Goal: Contribute content: Contribute content

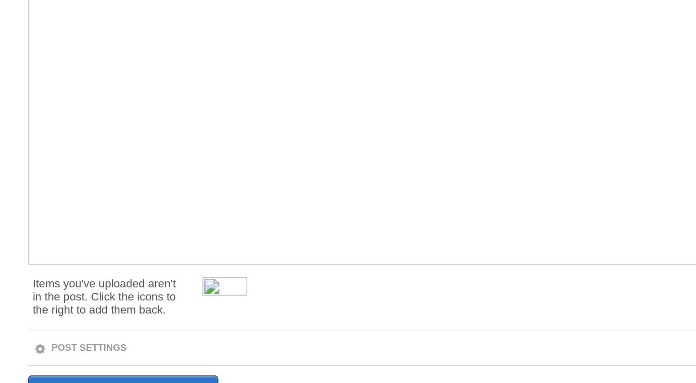
scroll to position [37, 0]
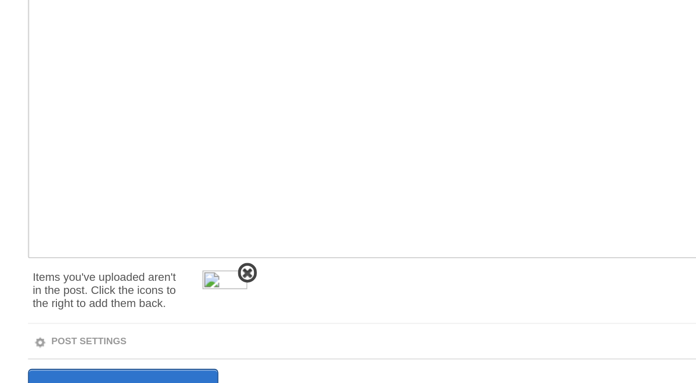
click at [221, 322] on span at bounding box center [221, 324] width 7 height 7
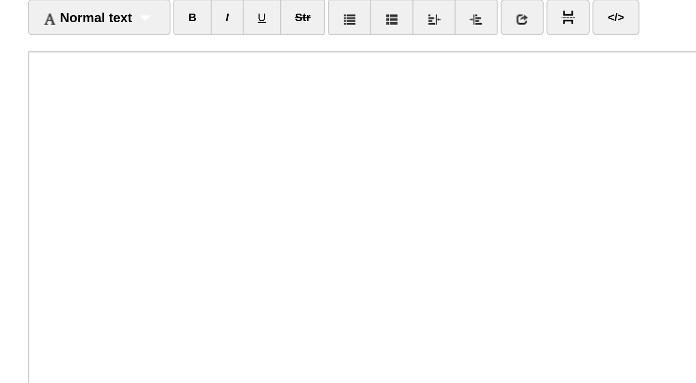
scroll to position [0, 0]
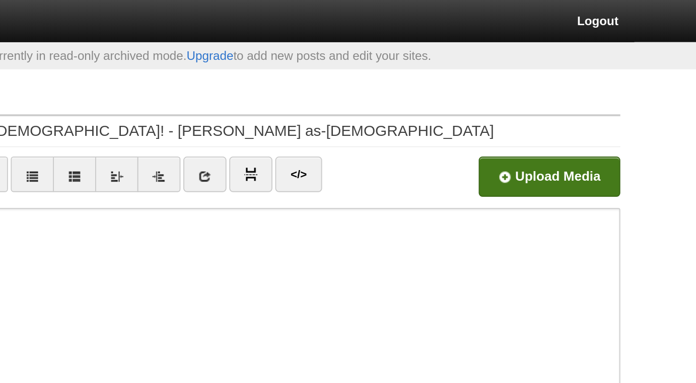
click at [577, 96] on input "file" at bounding box center [250, 97] width 763 height 51
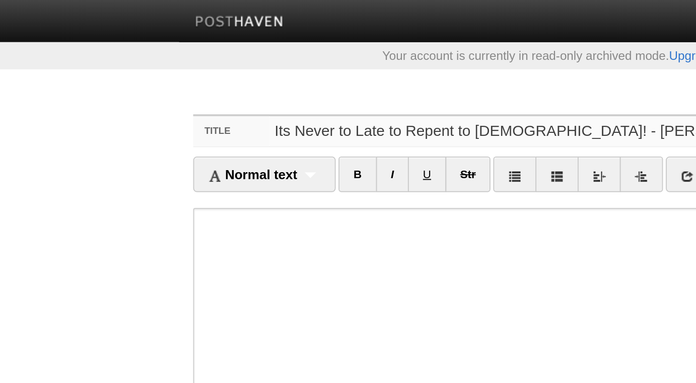
click at [153, 71] on input "Its Never to Late to Repent to Allah! - Hasan as-Somali" at bounding box center [369, 70] width 448 height 16
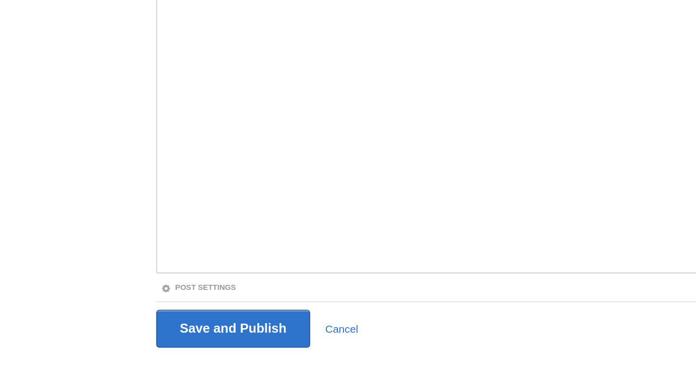
scroll to position [56, 0]
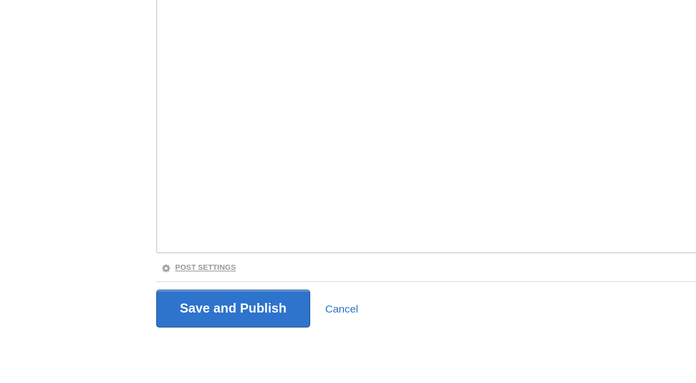
type input "It's Never to Late to Repent to [DEMOGRAPHIC_DATA]! - [PERSON_NAME] as-[DEMOGRA…"
click at [153, 306] on link "Post Settings" at bounding box center [132, 307] width 50 height 6
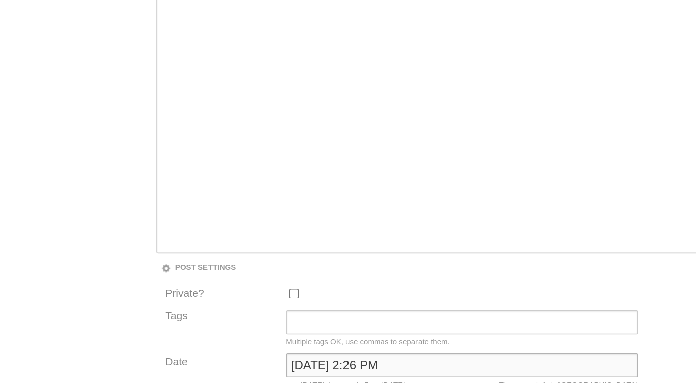
click at [228, 371] on input "September 26, 2025 at 2:26 PM" at bounding box center [307, 372] width 234 height 16
type input "now"
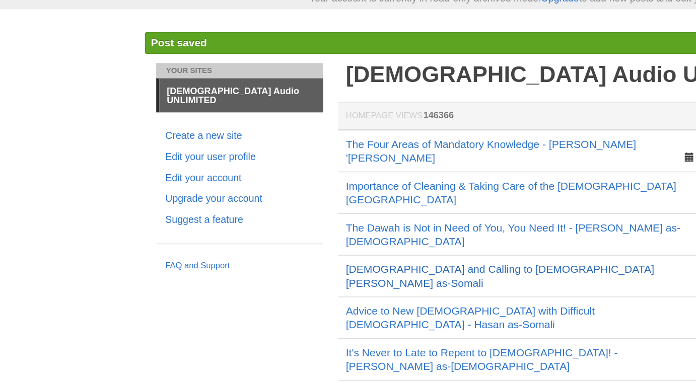
scroll to position [2, 0]
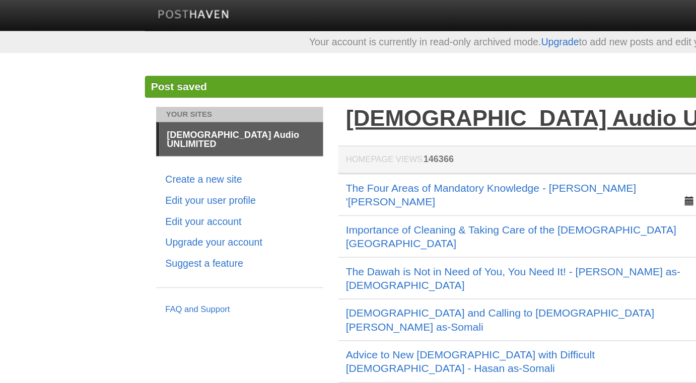
click at [316, 78] on link "[DEMOGRAPHIC_DATA] Audio UNLIMITED" at bounding box center [383, 78] width 306 height 17
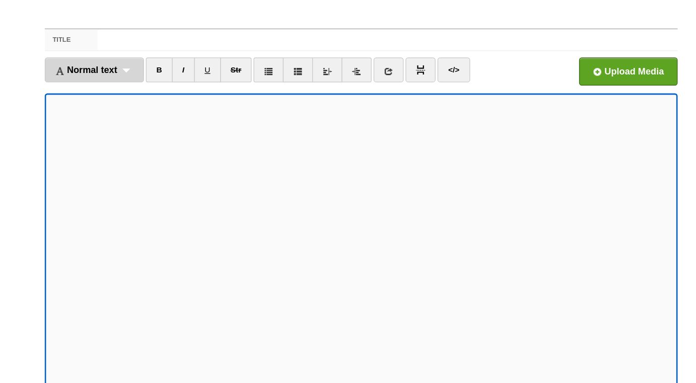
click at [167, 93] on div "Normal text Normal text Heading 1 Heading 2 Heading 3" at bounding box center [142, 93] width 77 height 19
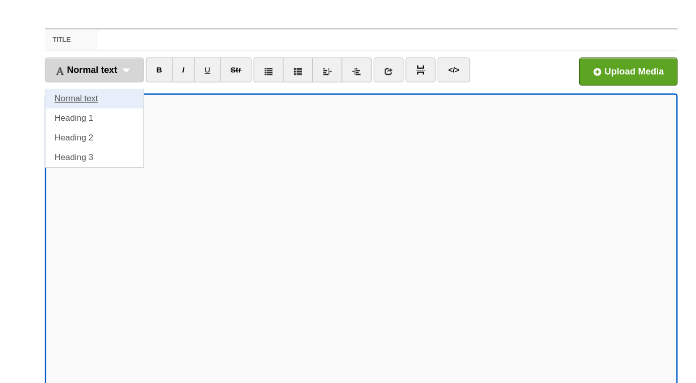
click at [141, 117] on link "Normal text" at bounding box center [142, 115] width 76 height 15
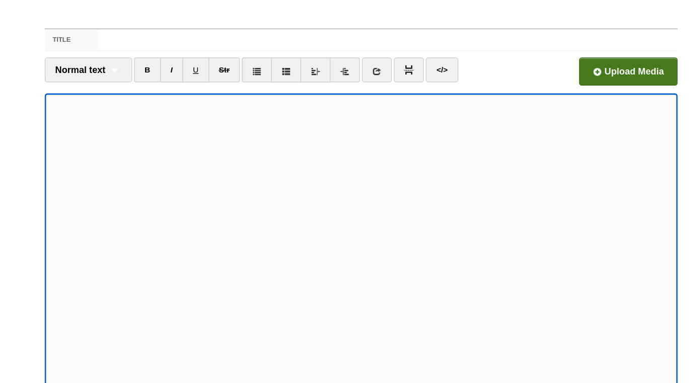
click at [554, 96] on input "file" at bounding box center [250, 97] width 763 height 51
click at [301, 67] on input "Title" at bounding box center [369, 70] width 448 height 16
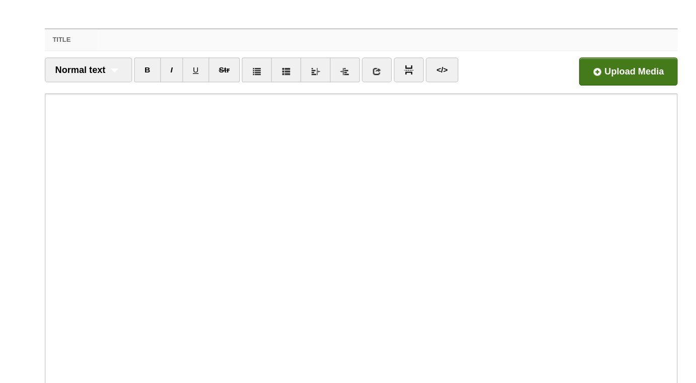
paste input "Is There an Old & New [DEMOGRAPHIC_DATA]? [PERSON_NAME]"
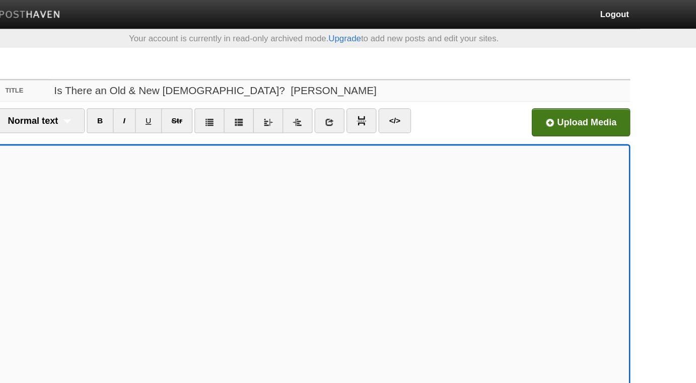
click at [272, 70] on input "Is There an Old & New [DEMOGRAPHIC_DATA]? [PERSON_NAME]" at bounding box center [369, 70] width 448 height 16
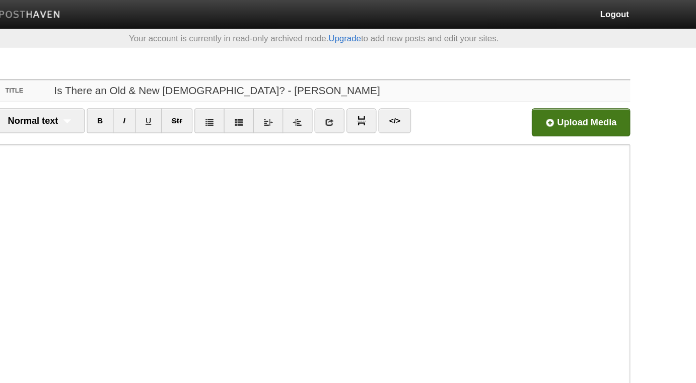
type input "Is There an Old & New [DEMOGRAPHIC_DATA]? - [PERSON_NAME]"
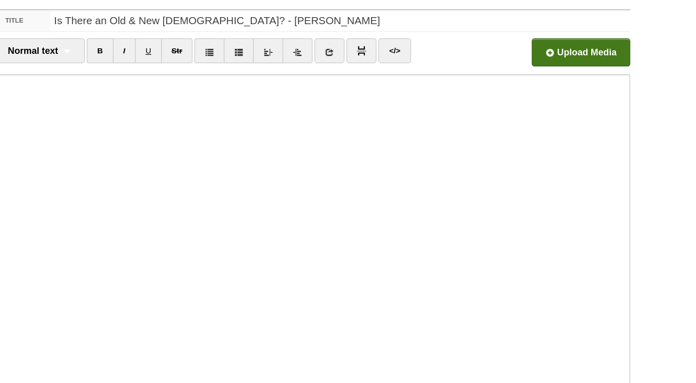
click at [566, 92] on input "file" at bounding box center [250, 97] width 763 height 51
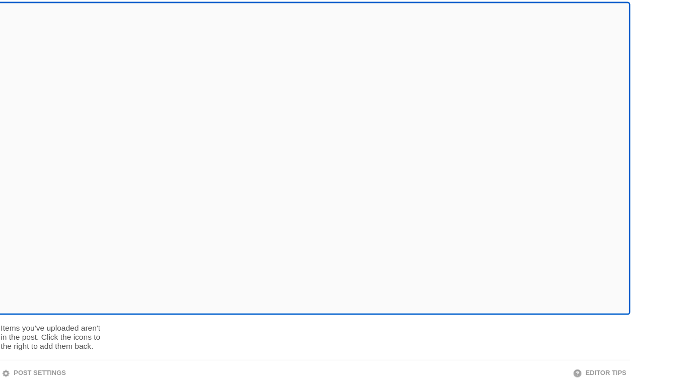
scroll to position [56, 0]
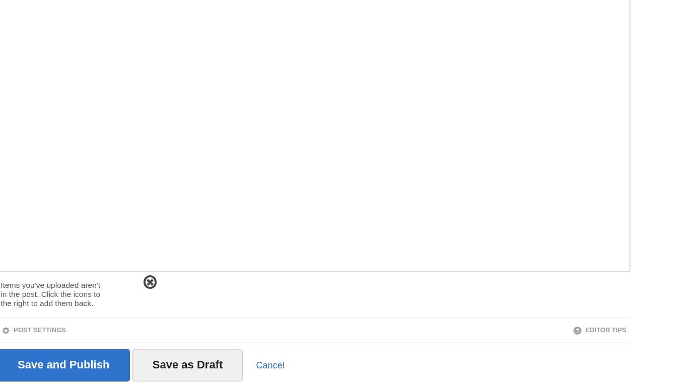
click at [222, 305] on span at bounding box center [221, 305] width 7 height 7
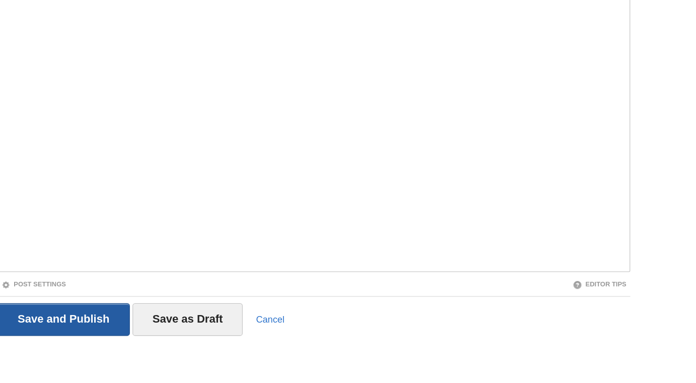
click at [190, 336] on input "Save and Publish" at bounding box center [155, 334] width 102 height 25
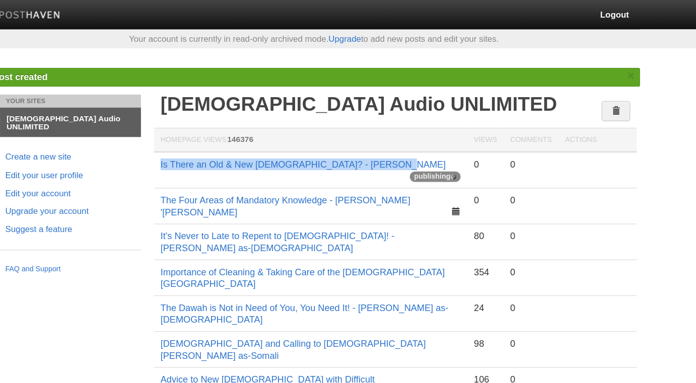
drag, startPoint x: 407, startPoint y: 126, endPoint x: 229, endPoint y: 126, distance: 177.4
click at [229, 126] on td "Is There an Old & New [DEMOGRAPHIC_DATA]? - [PERSON_NAME] publishing" at bounding box center [346, 131] width 242 height 28
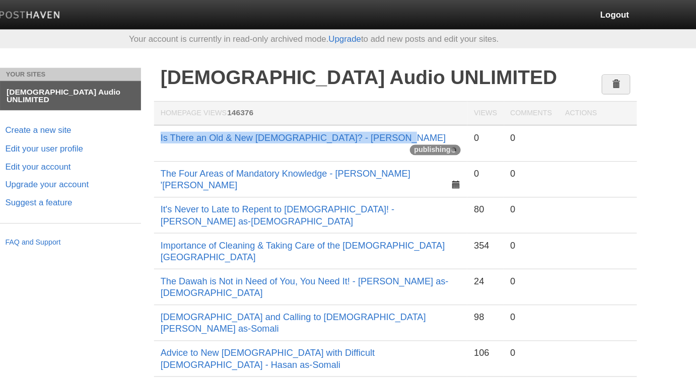
copy link "Is There an Old & New [DEMOGRAPHIC_DATA]? - [PERSON_NAME]"
click at [383, 105] on link "Is There an Old & New [DEMOGRAPHIC_DATA]? - [PERSON_NAME]" at bounding box center [340, 106] width 220 height 8
click at [376, 106] on link "Is There an Old & New [DEMOGRAPHIC_DATA]? - [PERSON_NAME]" at bounding box center [340, 106] width 220 height 8
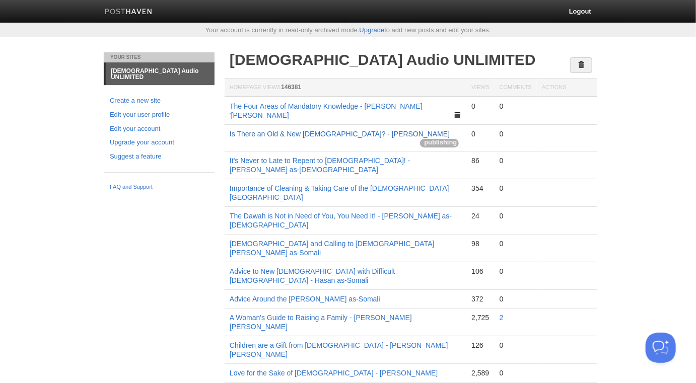
click at [378, 130] on link "Is There an Old & New [DEMOGRAPHIC_DATA]? - [PERSON_NAME]" at bounding box center [340, 134] width 220 height 8
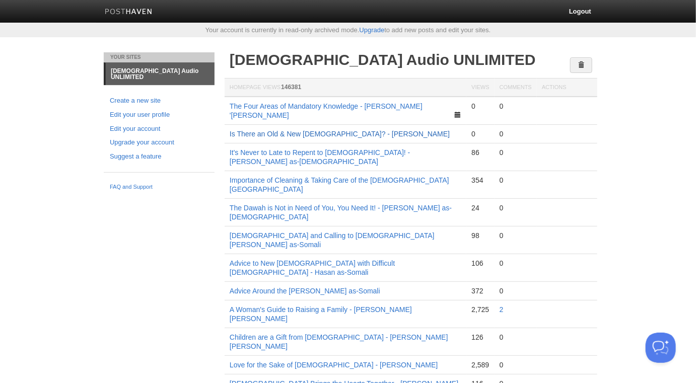
click at [333, 130] on link "Is There an Old & New [DEMOGRAPHIC_DATA]? - [PERSON_NAME]" at bounding box center [340, 134] width 220 height 8
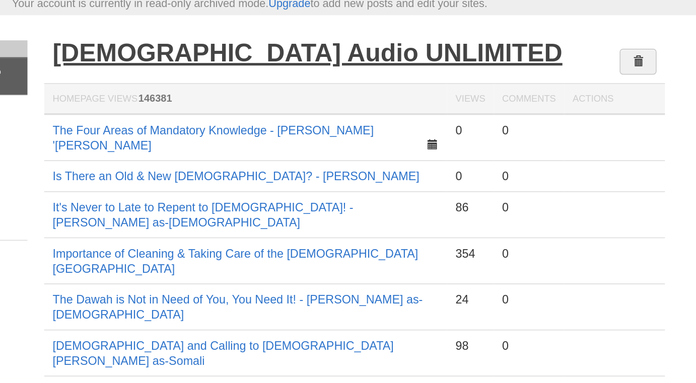
click at [390, 61] on link "[DEMOGRAPHIC_DATA] Audio UNLIMITED" at bounding box center [383, 59] width 306 height 17
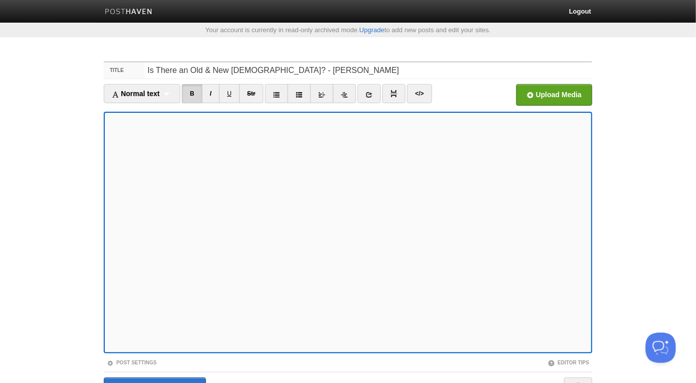
scroll to position [56, 0]
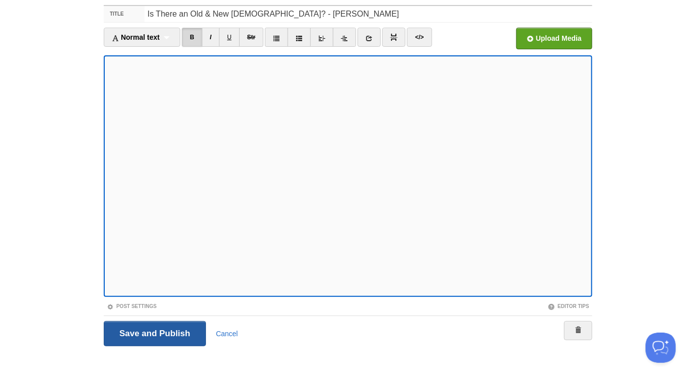
click at [162, 336] on input "Save and Publish" at bounding box center [155, 333] width 102 height 25
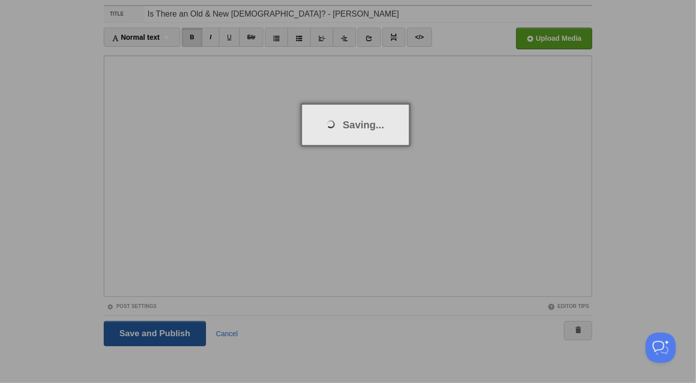
scroll to position [52, 0]
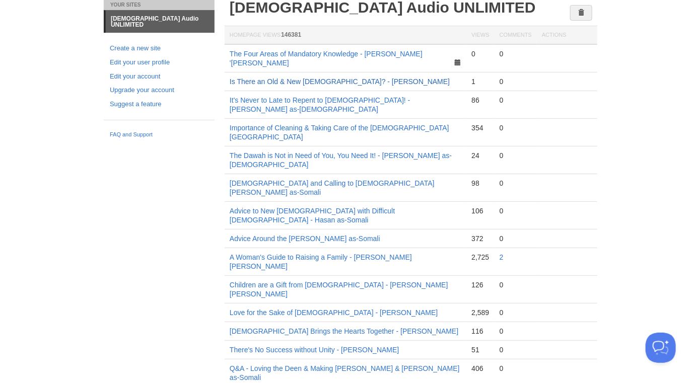
click at [316, 78] on link "Is There an Old & New [DEMOGRAPHIC_DATA]? - [PERSON_NAME]" at bounding box center [340, 82] width 220 height 8
click at [356, 78] on link "Is There an Old & New [DEMOGRAPHIC_DATA]? - [PERSON_NAME]" at bounding box center [340, 82] width 220 height 8
click at [374, 78] on link "Is There an Old & New [DEMOGRAPHIC_DATA]? - [PERSON_NAME]" at bounding box center [340, 82] width 220 height 8
